Goal: Information Seeking & Learning: Learn about a topic

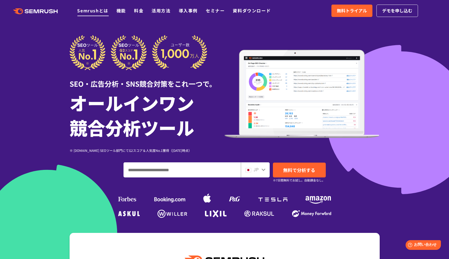
click at [103, 13] on link "Semrushとは" at bounding box center [92, 10] width 31 height 6
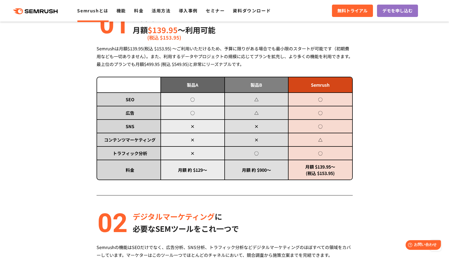
scroll to position [363, 0]
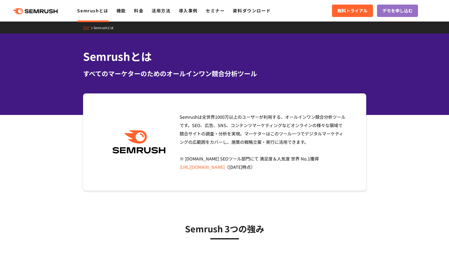
scroll to position [8, 0]
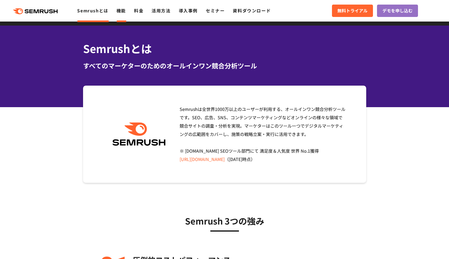
click at [124, 11] on link "機能" at bounding box center [120, 10] width 9 height 6
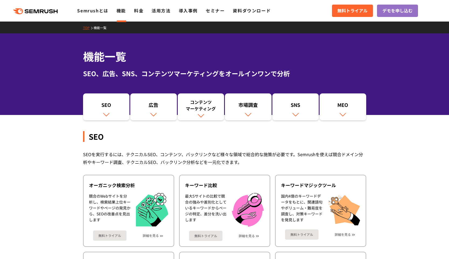
click at [136, 12] on link "料金" at bounding box center [138, 10] width 9 height 6
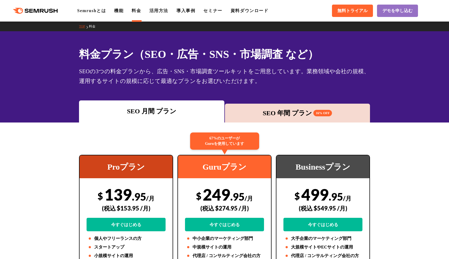
click at [150, 12] on ul "Semrushとは 機能 料金 活用方法 導入事例 セミナー 資料ダウンロード" at bounding box center [176, 11] width 199 height 6
click at [154, 10] on link "活用方法" at bounding box center [158, 10] width 19 height 5
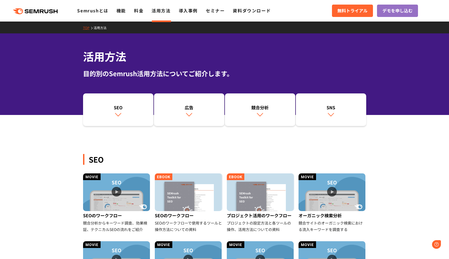
click at [38, 8] on icon ".cls {fill: #FF642D;}" at bounding box center [35, 11] width 61 height 6
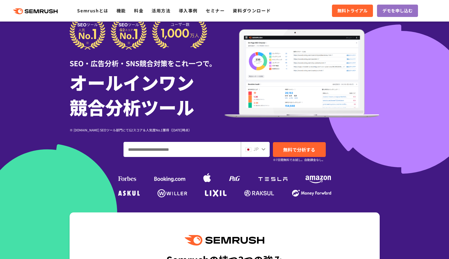
scroll to position [17, 0]
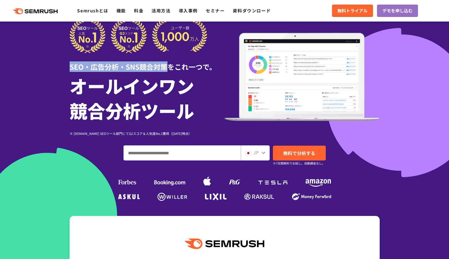
drag, startPoint x: 70, startPoint y: 68, endPoint x: 165, endPoint y: 71, distance: 95.2
click at [165, 71] on div "SEO・広告分析・SNS競合対策をこれ一つで。" at bounding box center [147, 62] width 155 height 19
copy div "SEO・広告分析・SNS競合対策"
